Goal: Navigation & Orientation: Go to known website

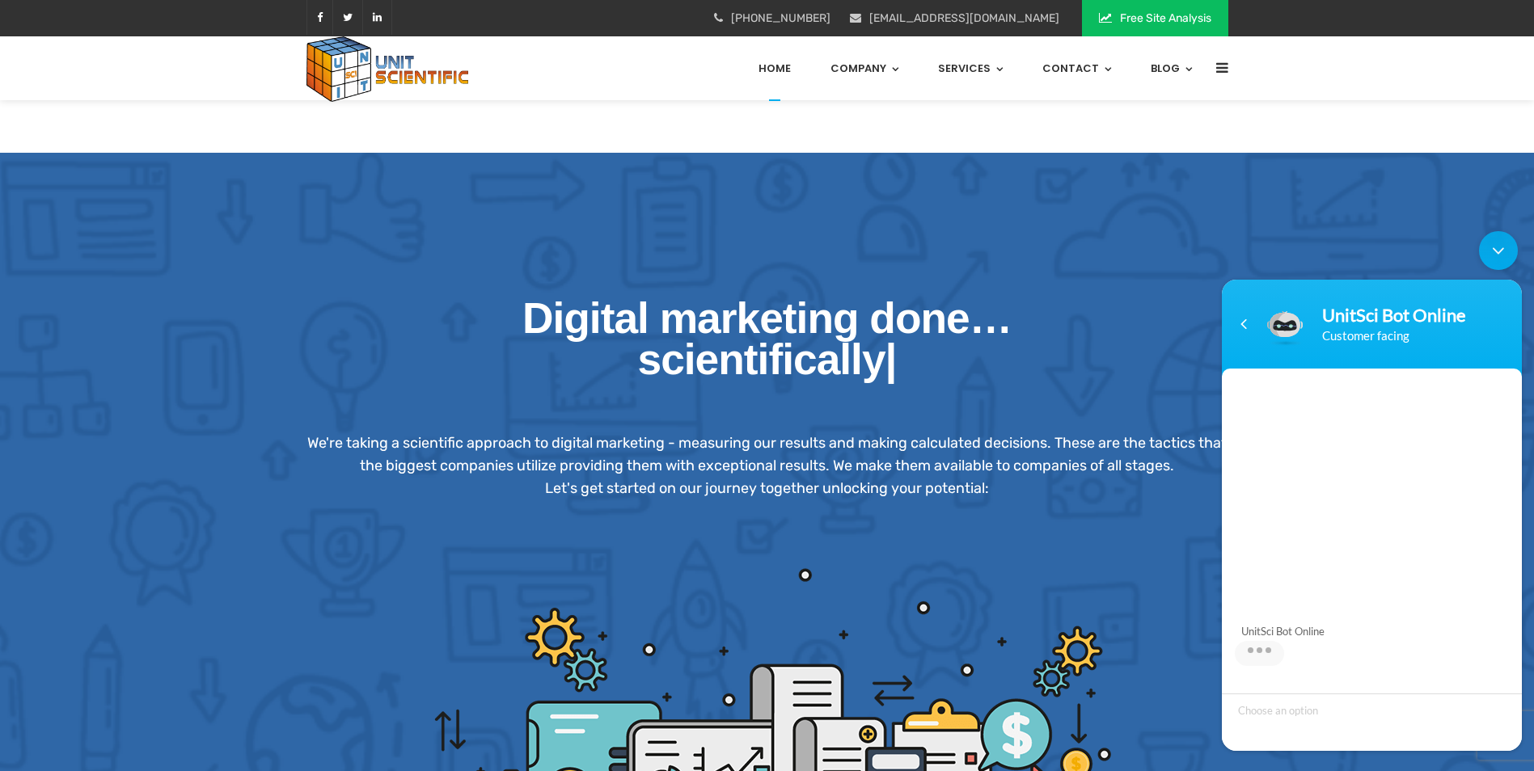
drag, startPoint x: 788, startPoint y: 178, endPoint x: 798, endPoint y: 169, distance: 13.2
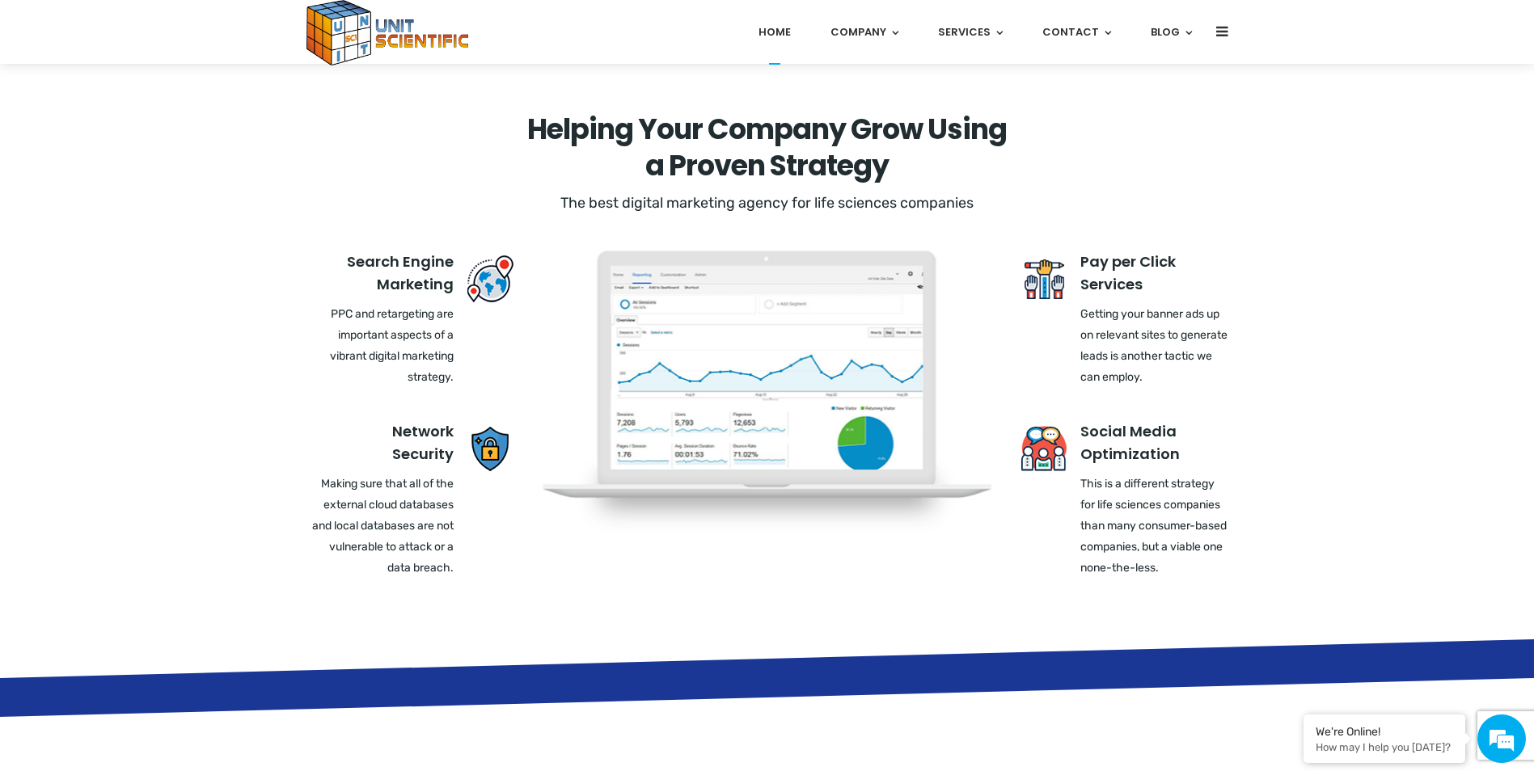
scroll to position [2348, 0]
